Goal: Task Accomplishment & Management: Manage account settings

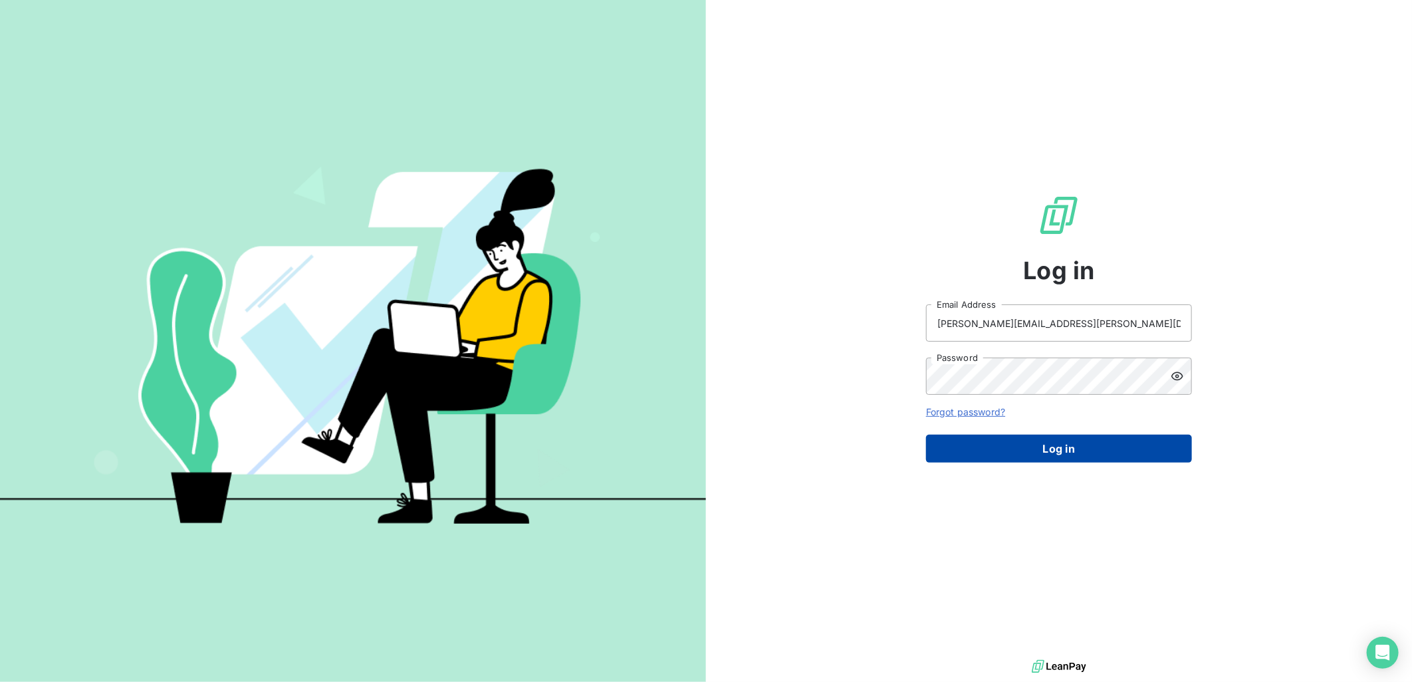
drag, startPoint x: 0, startPoint y: 0, endPoint x: 1077, endPoint y: 462, distance: 1171.9
click at [1077, 462] on button "Log in" at bounding box center [1059, 449] width 266 height 28
click at [1076, 453] on button "Log in" at bounding box center [1059, 449] width 266 height 28
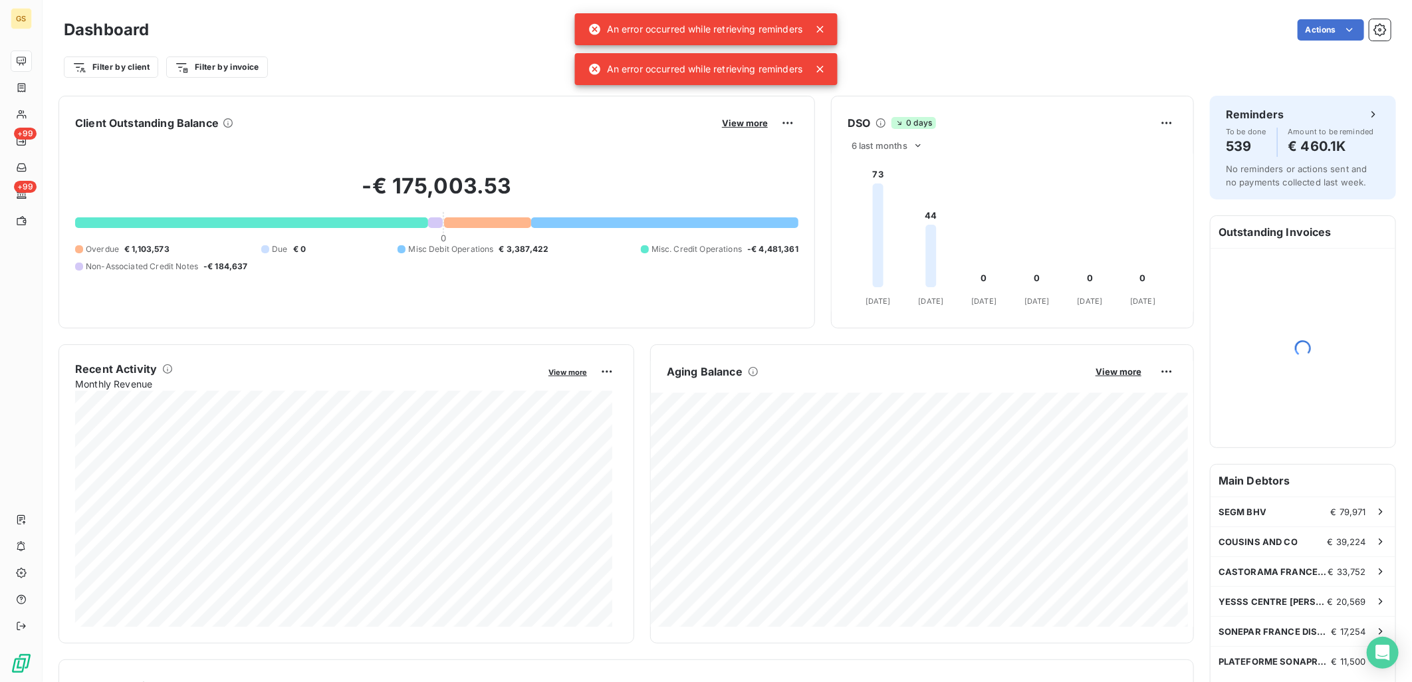
click at [826, 25] on icon at bounding box center [819, 29] width 13 height 13
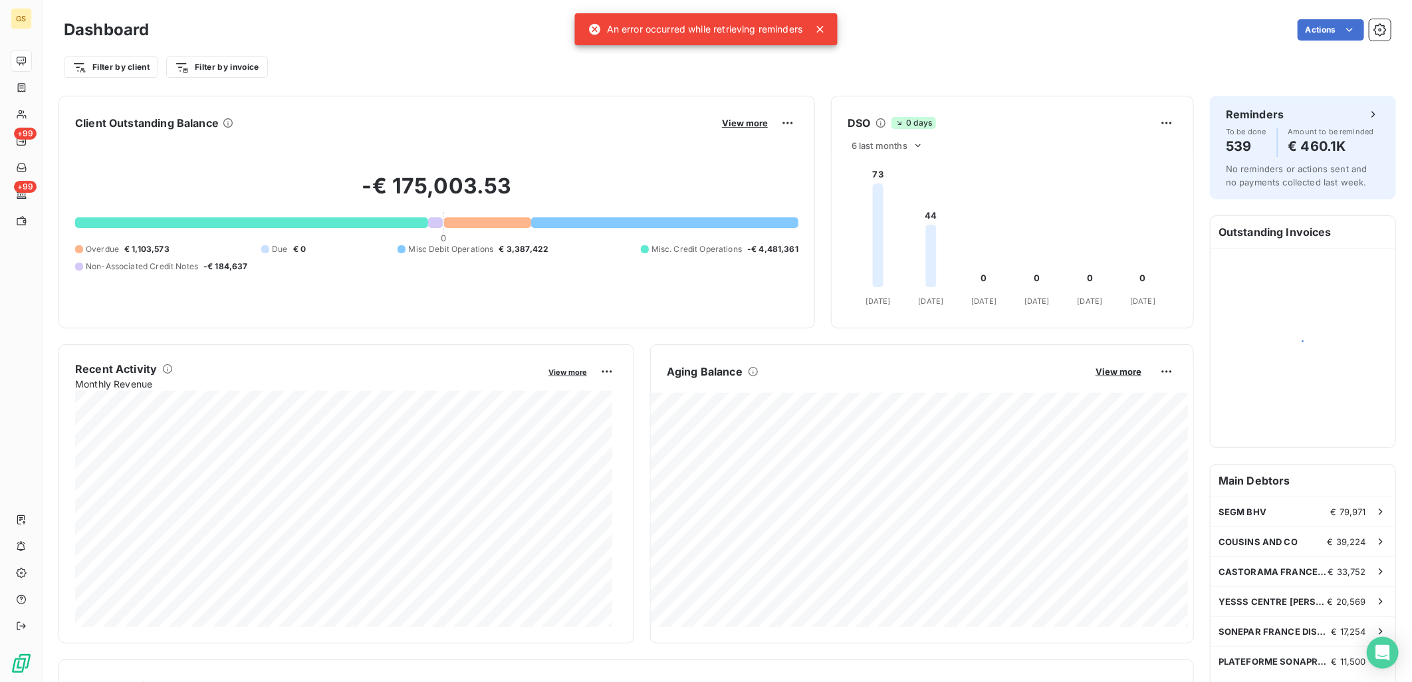
click at [826, 72] on div "Filter by client Filter by invoice" at bounding box center [727, 67] width 1327 height 25
click at [822, 37] on div "An error occurred while retrieving reminders" at bounding box center [706, 29] width 263 height 32
click at [822, 33] on icon at bounding box center [819, 29] width 13 height 13
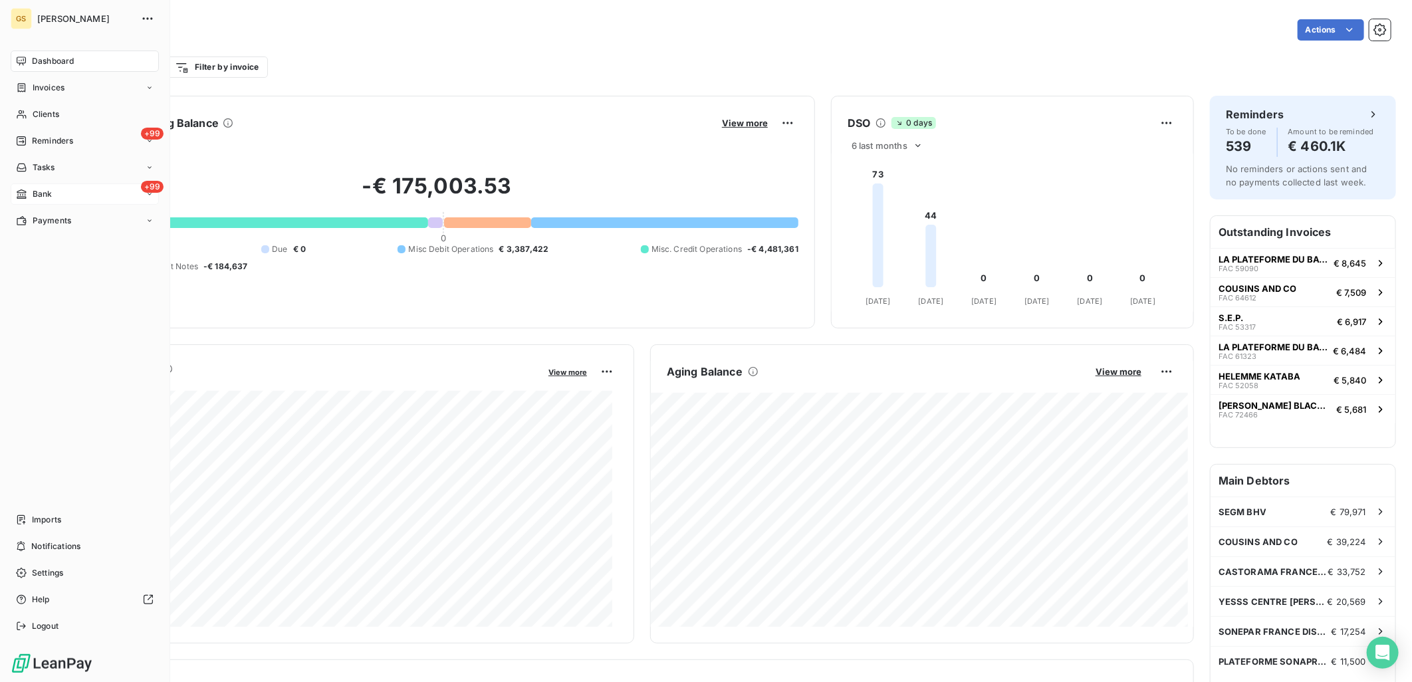
click at [28, 199] on div "Bank" at bounding box center [34, 194] width 36 height 12
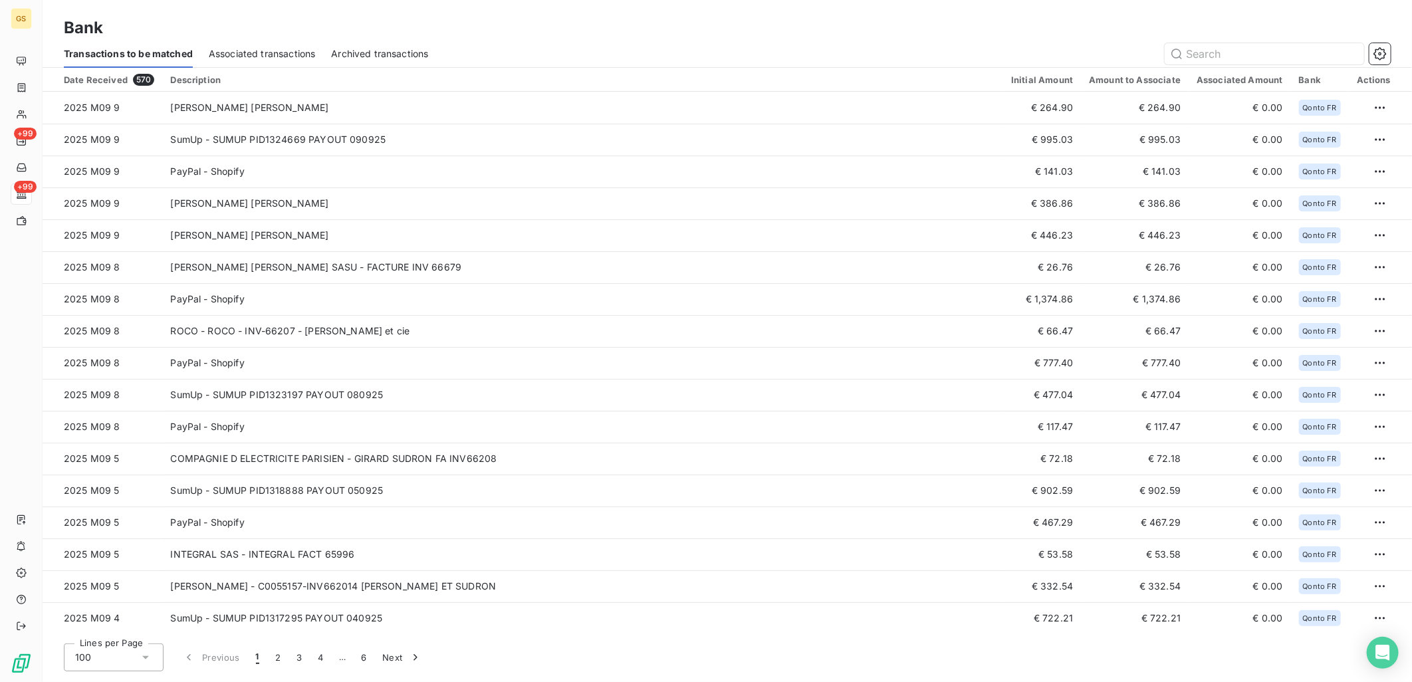
click at [580, 62] on div at bounding box center [918, 53] width 946 height 21
